Goal: Information Seeking & Learning: Understand process/instructions

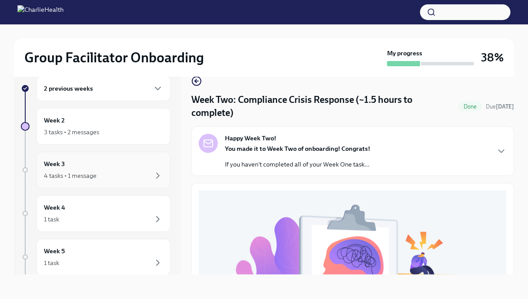
click at [109, 178] on div "4 tasks • 1 message" at bounding box center [103, 175] width 119 height 10
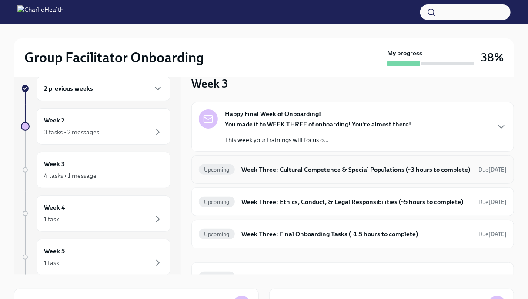
click at [280, 176] on div "Upcoming Week Three: Cultural Competence & Special Populations (~3 hours to com…" at bounding box center [353, 169] width 308 height 14
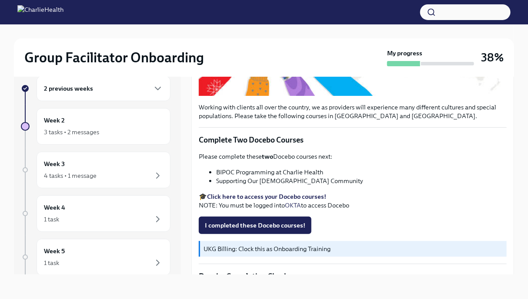
scroll to position [223, 0]
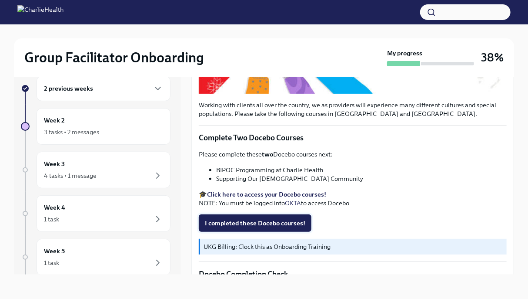
click at [256, 220] on span "I completed these Docebo courses!" at bounding box center [255, 222] width 101 height 9
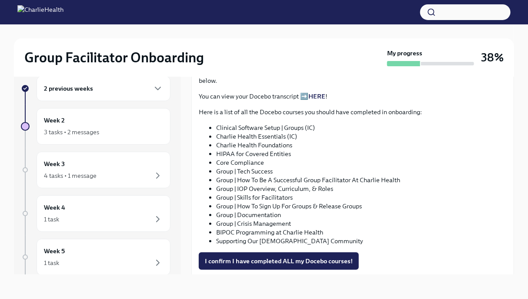
scroll to position [444, 0]
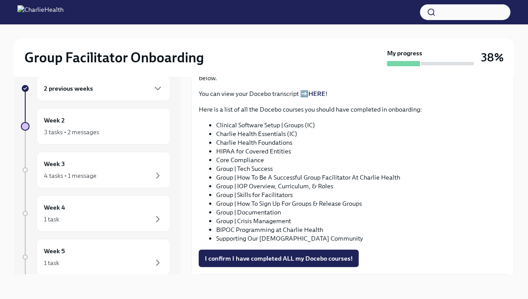
click at [315, 90] on link "HERE" at bounding box center [317, 94] width 17 height 8
click at [277, 254] on span "I confirm I have completed ALL my Docebo courses!" at bounding box center [279, 258] width 148 height 9
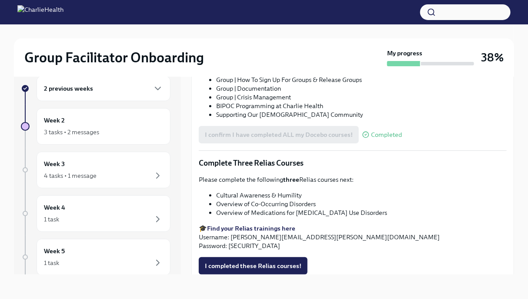
scroll to position [602, 0]
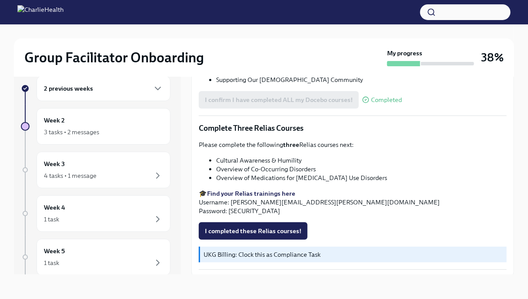
click at [241, 198] on p "🎓 Find your Relias trainings here Username: [PERSON_NAME][EMAIL_ADDRESS][PERSON…" at bounding box center [353, 202] width 308 height 26
click at [218, 191] on strong "Find your Relias trainings here" at bounding box center [251, 193] width 88 height 8
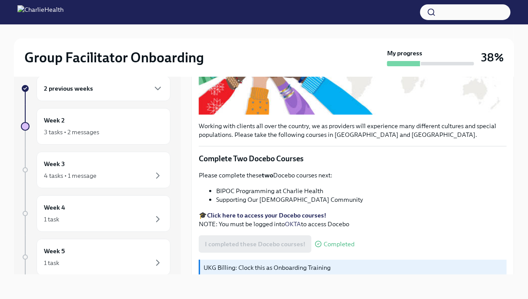
scroll to position [200, 0]
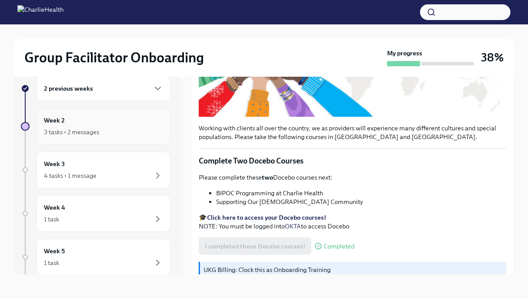
click at [133, 124] on div "Week 2 3 tasks • 2 messages" at bounding box center [103, 126] width 119 height 22
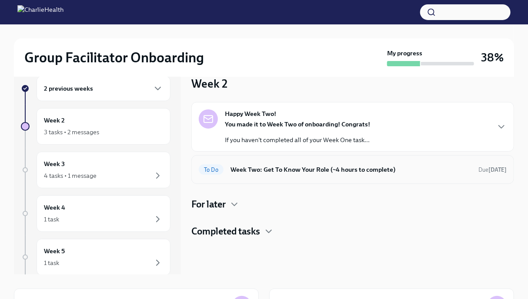
click at [299, 169] on h6 "Week Two: Get To Know Your Role (~4 hours to complete)" at bounding box center [351, 170] width 241 height 10
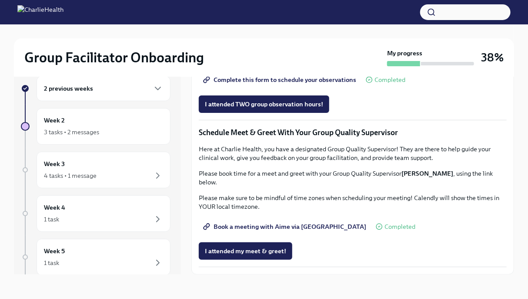
scroll to position [727, 0]
